Goal: Contribute content: Add original content to the website for others to see

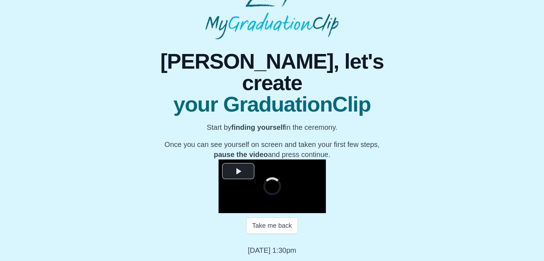
scroll to position [97, 0]
click at [238, 171] on span "Video Player" at bounding box center [238, 171] width 0 height 0
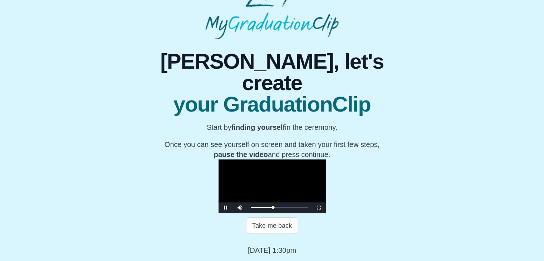
click at [248, 159] on video "Video Player" at bounding box center [271, 186] width 107 height 54
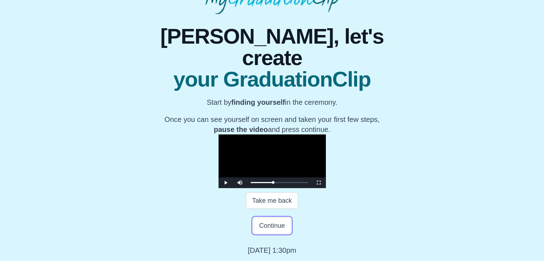
click at [261, 234] on button "Continue" at bounding box center [272, 225] width 38 height 16
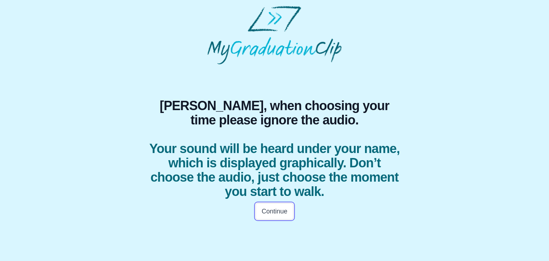
click at [265, 213] on button "Continue" at bounding box center [275, 211] width 38 height 16
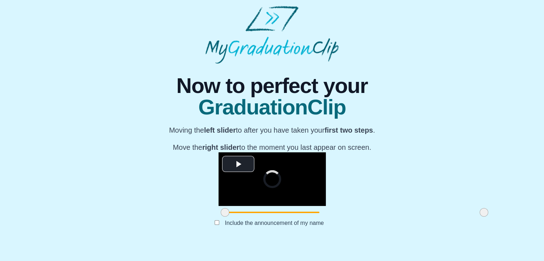
scroll to position [85, 0]
drag, startPoint x: 144, startPoint y: 224, endPoint x: 222, endPoint y: 229, distance: 78.1
click at [298, 217] on span at bounding box center [302, 212] width 9 height 9
drag, startPoint x: 403, startPoint y: 228, endPoint x: 299, endPoint y: 223, distance: 104.5
click at [375, 217] on span at bounding box center [379, 212] width 9 height 9
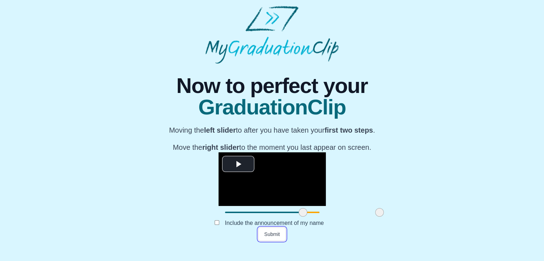
click at [264, 241] on button "Submit" at bounding box center [272, 234] width 28 height 14
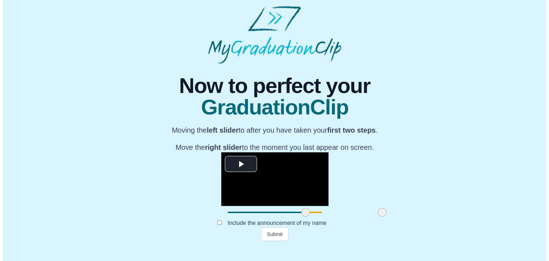
scroll to position [0, 0]
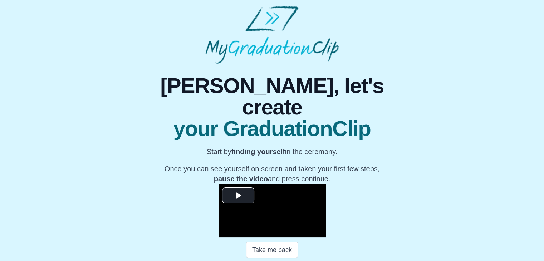
scroll to position [102, 0]
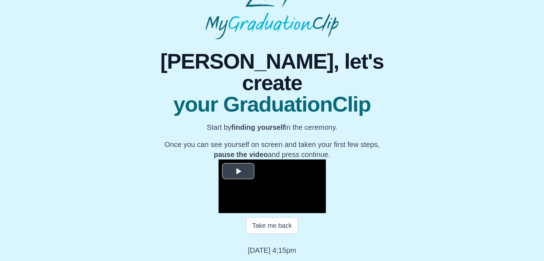
click at [238, 171] on span "Video Player" at bounding box center [238, 171] width 0 height 0
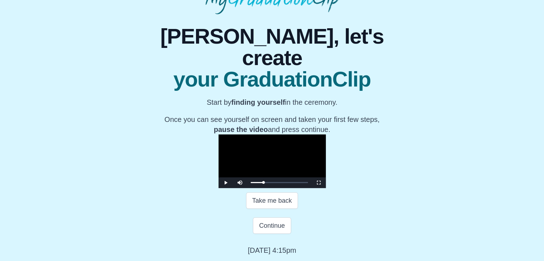
click at [240, 134] on video "Video Player" at bounding box center [271, 161] width 107 height 54
click at [260, 234] on button "Continue" at bounding box center [272, 225] width 38 height 16
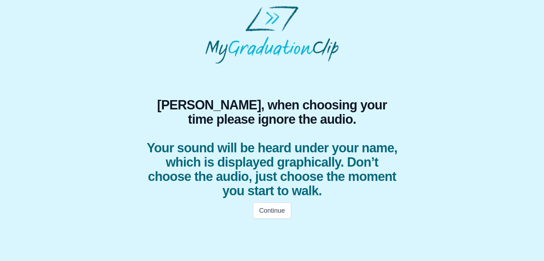
scroll to position [0, 0]
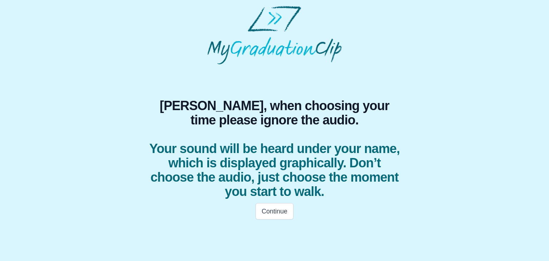
click at [254, 215] on div "Continue" at bounding box center [274, 211] width 275 height 16
click at [266, 212] on button "Continue" at bounding box center [275, 211] width 38 height 16
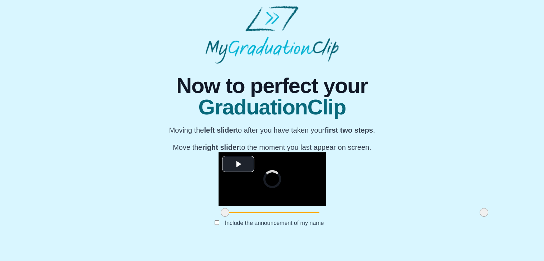
scroll to position [85, 0]
drag, startPoint x: 142, startPoint y: 227, endPoint x: 202, endPoint y: 223, distance: 60.2
click at [281, 217] on span at bounding box center [285, 212] width 9 height 9
drag, startPoint x: 399, startPoint y: 225, endPoint x: 320, endPoint y: 219, distance: 79.2
click at [320, 219] on div "**********" at bounding box center [271, 185] width 107 height 66
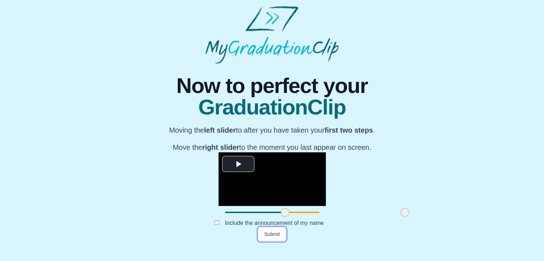
click at [281, 241] on button "Submit" at bounding box center [272, 234] width 28 height 14
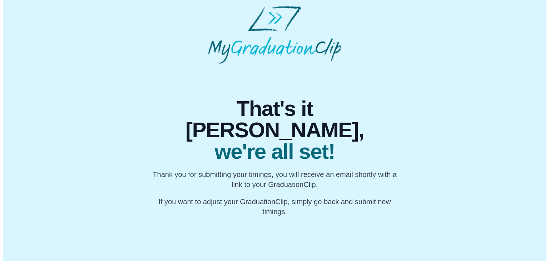
scroll to position [0, 0]
